Goal: Book appointment/travel/reservation

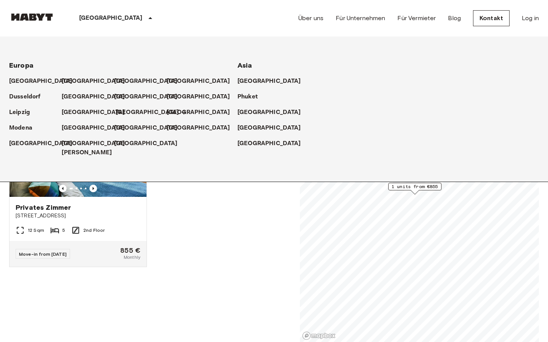
click at [124, 113] on p "[GEOGRAPHIC_DATA]" at bounding box center [147, 112] width 63 height 9
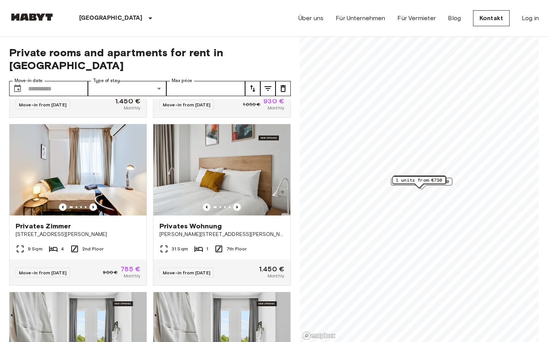
scroll to position [151, 0]
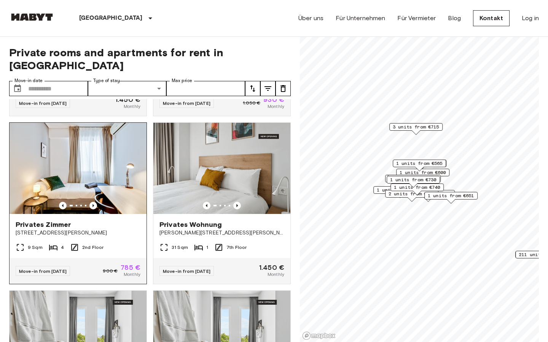
click at [86, 138] on img at bounding box center [78, 168] width 137 height 91
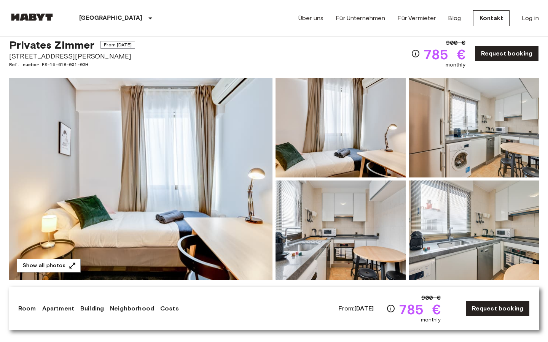
scroll to position [18, 0]
